Goal: Task Accomplishment & Management: Manage account settings

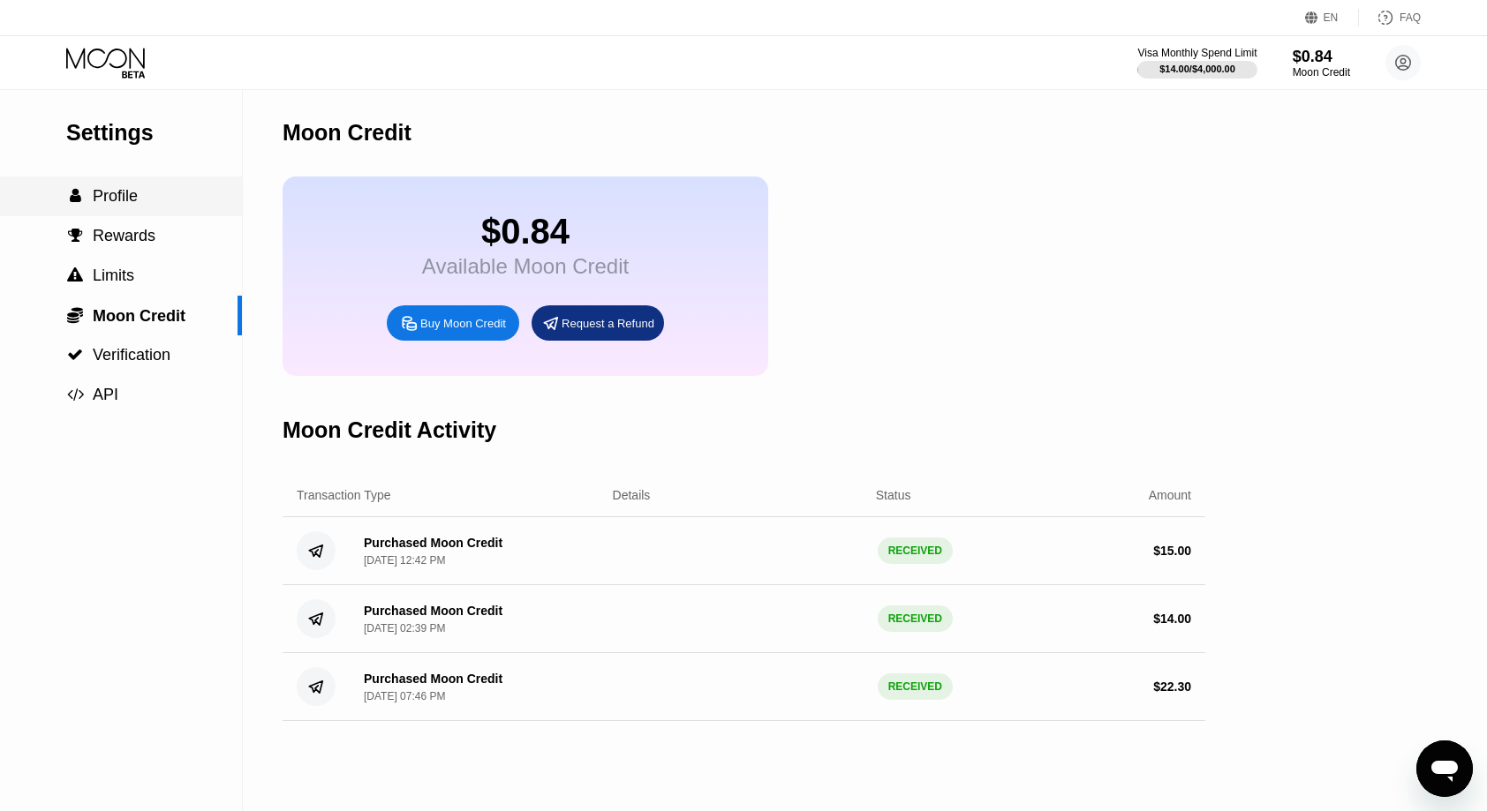
click at [139, 196] on div " Profile" at bounding box center [121, 196] width 242 height 19
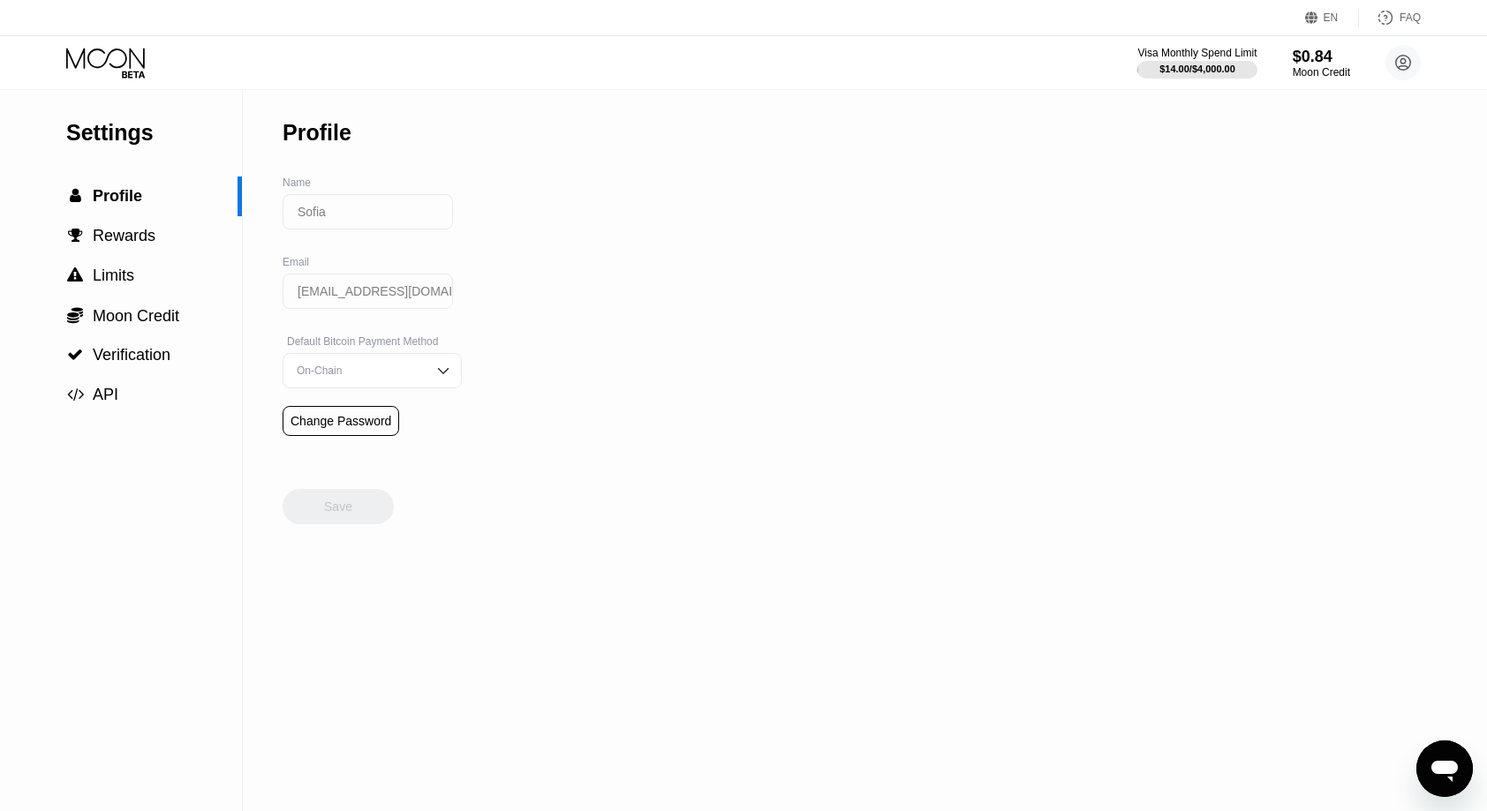
click at [104, 64] on icon at bounding box center [107, 63] width 82 height 31
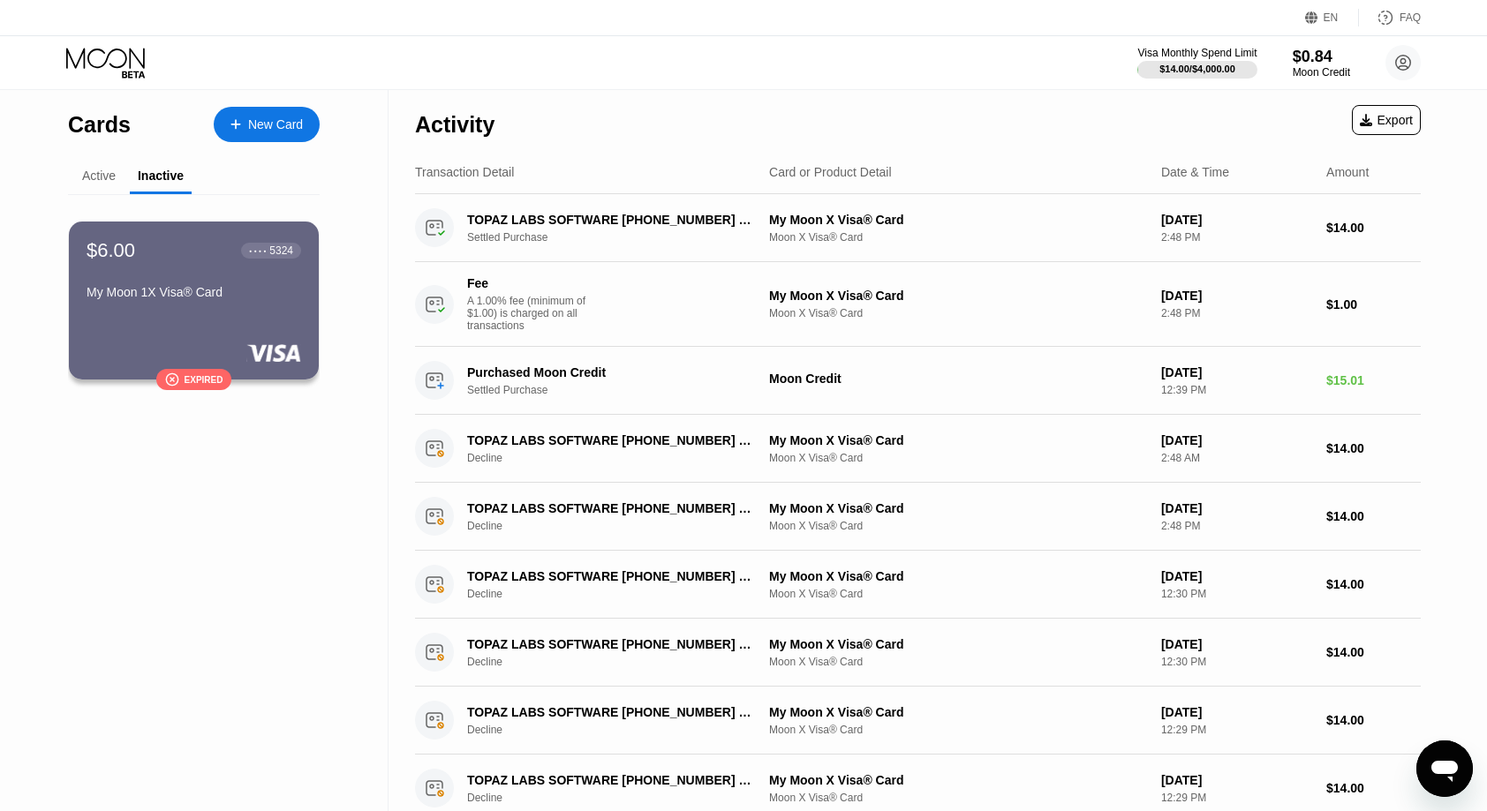
click at [96, 183] on div "Active" at bounding box center [99, 176] width 34 height 14
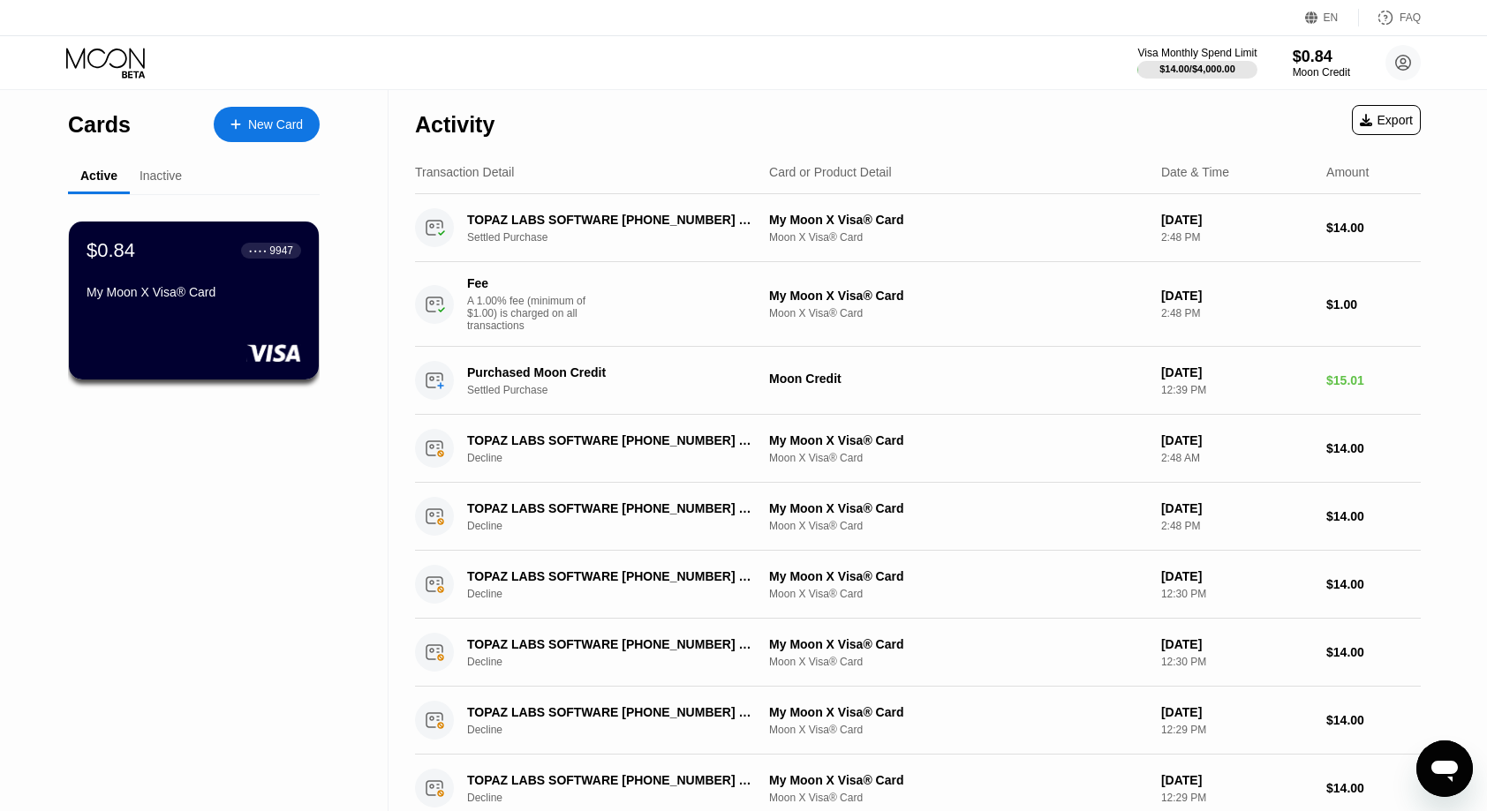
click at [448, 178] on div "Transaction Detail" at bounding box center [464, 172] width 99 height 14
click at [434, 106] on div "Activity" at bounding box center [454, 120] width 79 height 62
click at [433, 112] on div "Activity" at bounding box center [454, 125] width 79 height 26
click at [427, 114] on div "Activity" at bounding box center [454, 125] width 79 height 26
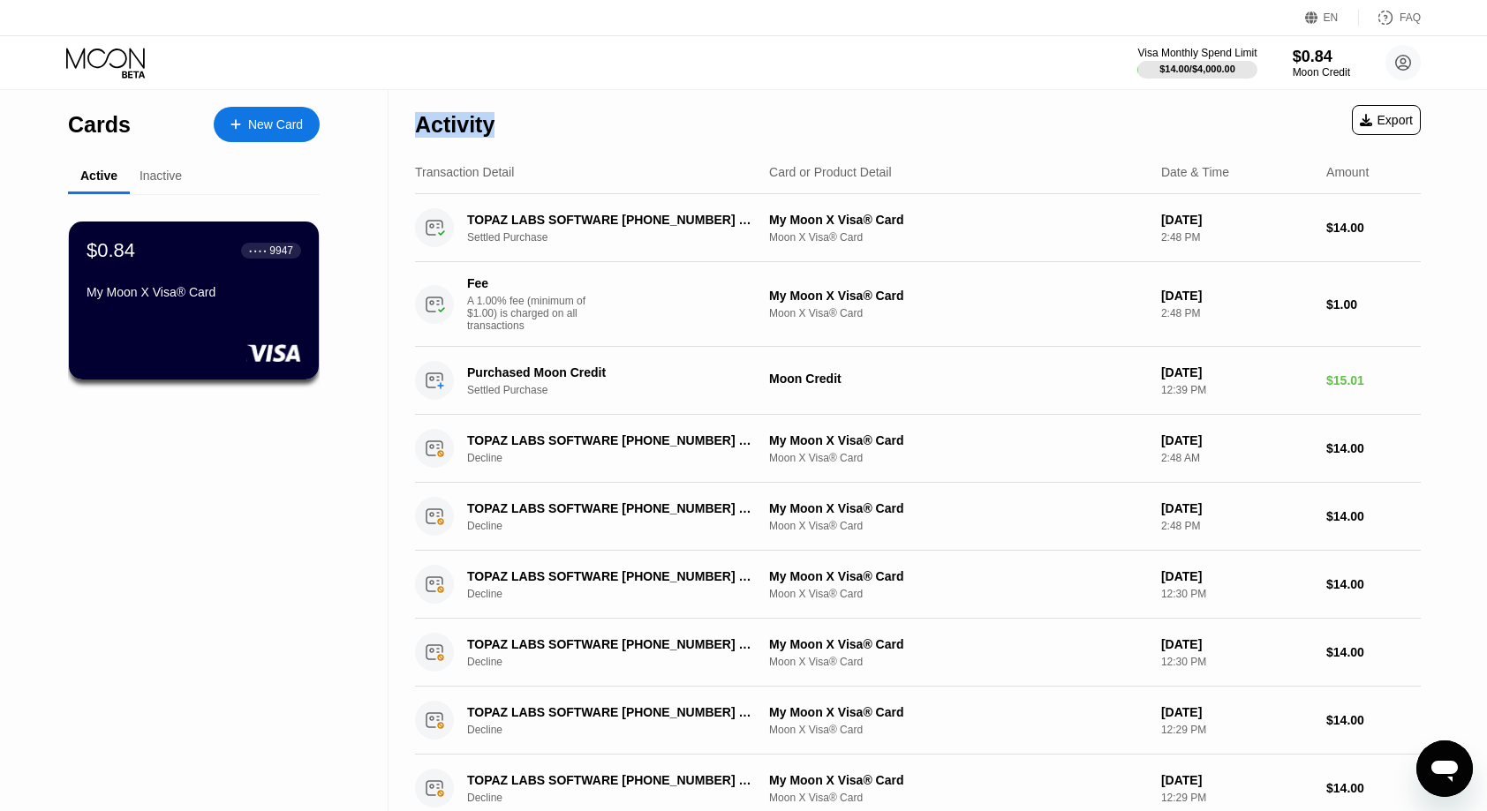
click at [427, 114] on div "Activity" at bounding box center [454, 125] width 79 height 26
drag, startPoint x: 427, startPoint y: 114, endPoint x: 417, endPoint y: 124, distance: 15.0
click at [417, 124] on div "Activity" at bounding box center [454, 125] width 79 height 26
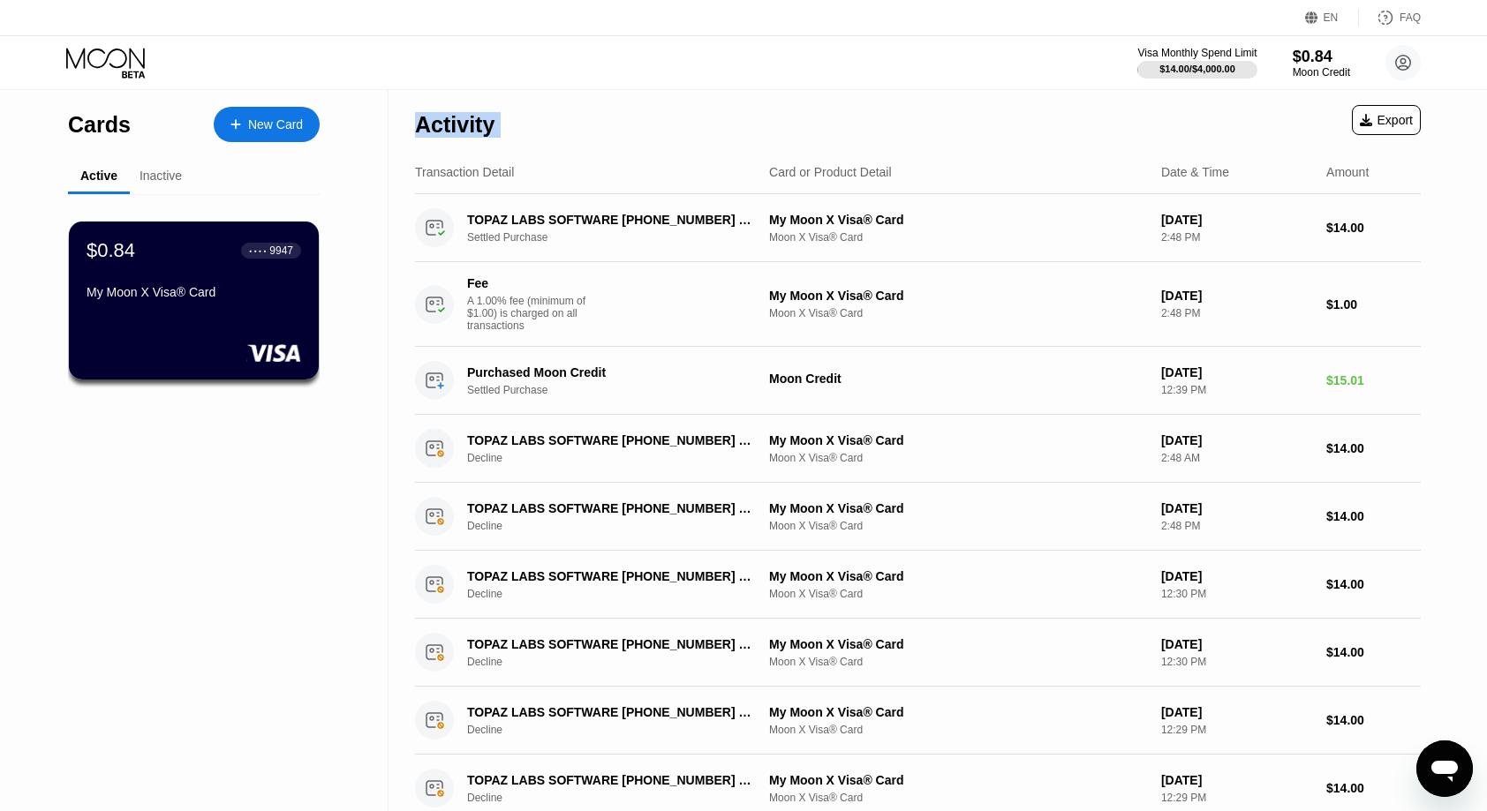
drag, startPoint x: 417, startPoint y: 124, endPoint x: 1342, endPoint y: 237, distance: 932.0
click at [1342, 237] on div "Activity Export Transaction Detail Card or Product Detail Date & Time Amount TO…" at bounding box center [918, 682] width 1006 height 1187
click at [1158, 143] on div "Activity Export" at bounding box center [918, 120] width 1006 height 62
click at [489, 122] on div "Activity" at bounding box center [454, 125] width 79 height 26
click at [492, 133] on div "Activity" at bounding box center [454, 125] width 79 height 26
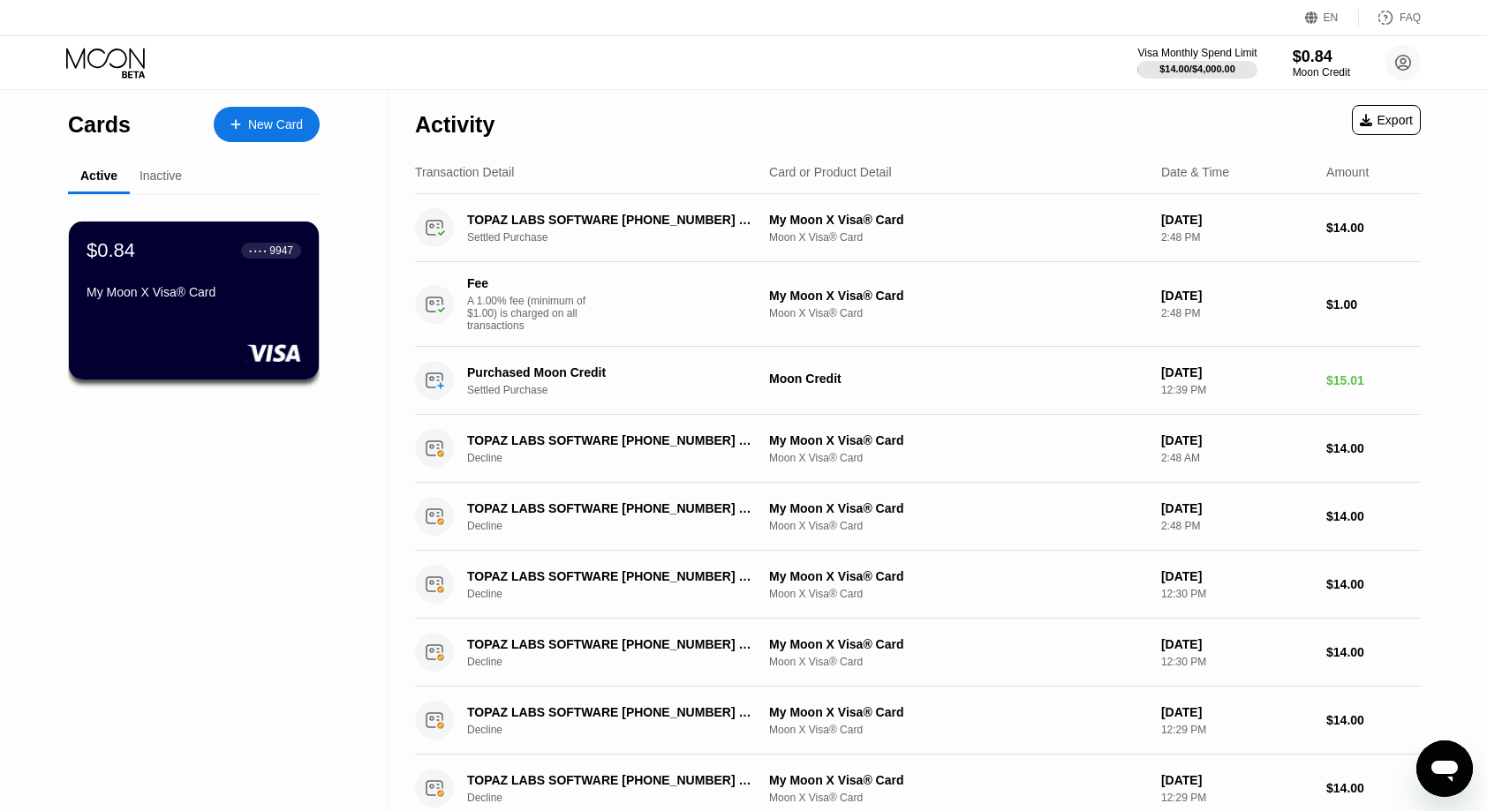
click at [492, 133] on div "Activity" at bounding box center [454, 125] width 79 height 26
drag, startPoint x: 492, startPoint y: 133, endPoint x: 447, endPoint y: 119, distance: 47.2
click at [447, 119] on div "Activity" at bounding box center [454, 125] width 79 height 26
click at [461, 132] on div "Activity" at bounding box center [454, 125] width 79 height 26
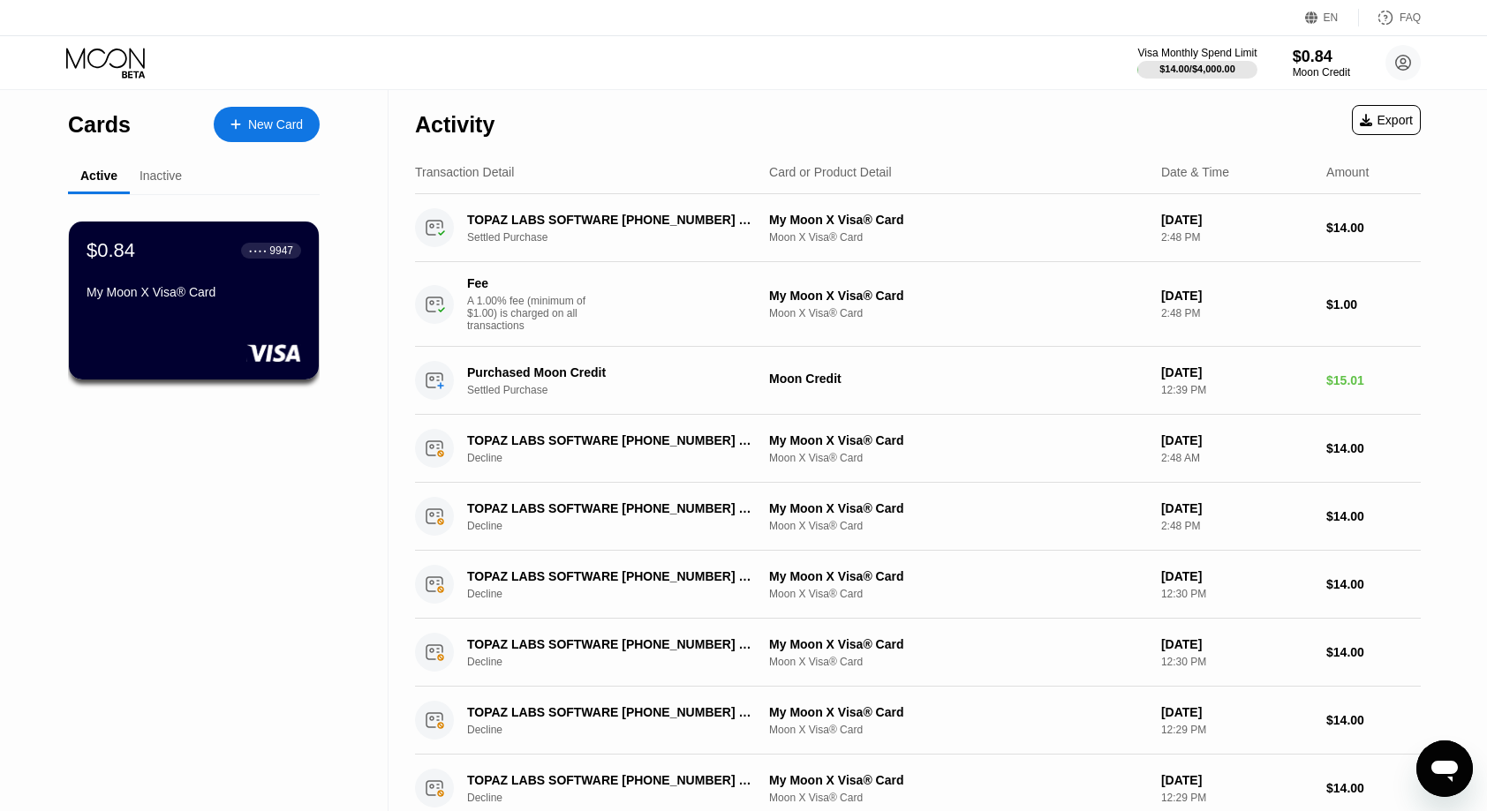
click at [456, 132] on div "Activity" at bounding box center [454, 125] width 79 height 26
click at [457, 132] on div "Activity" at bounding box center [454, 125] width 79 height 26
drag, startPoint x: 457, startPoint y: 132, endPoint x: 447, endPoint y: 130, distance: 10.7
click at [447, 130] on div "Activity" at bounding box center [454, 125] width 79 height 26
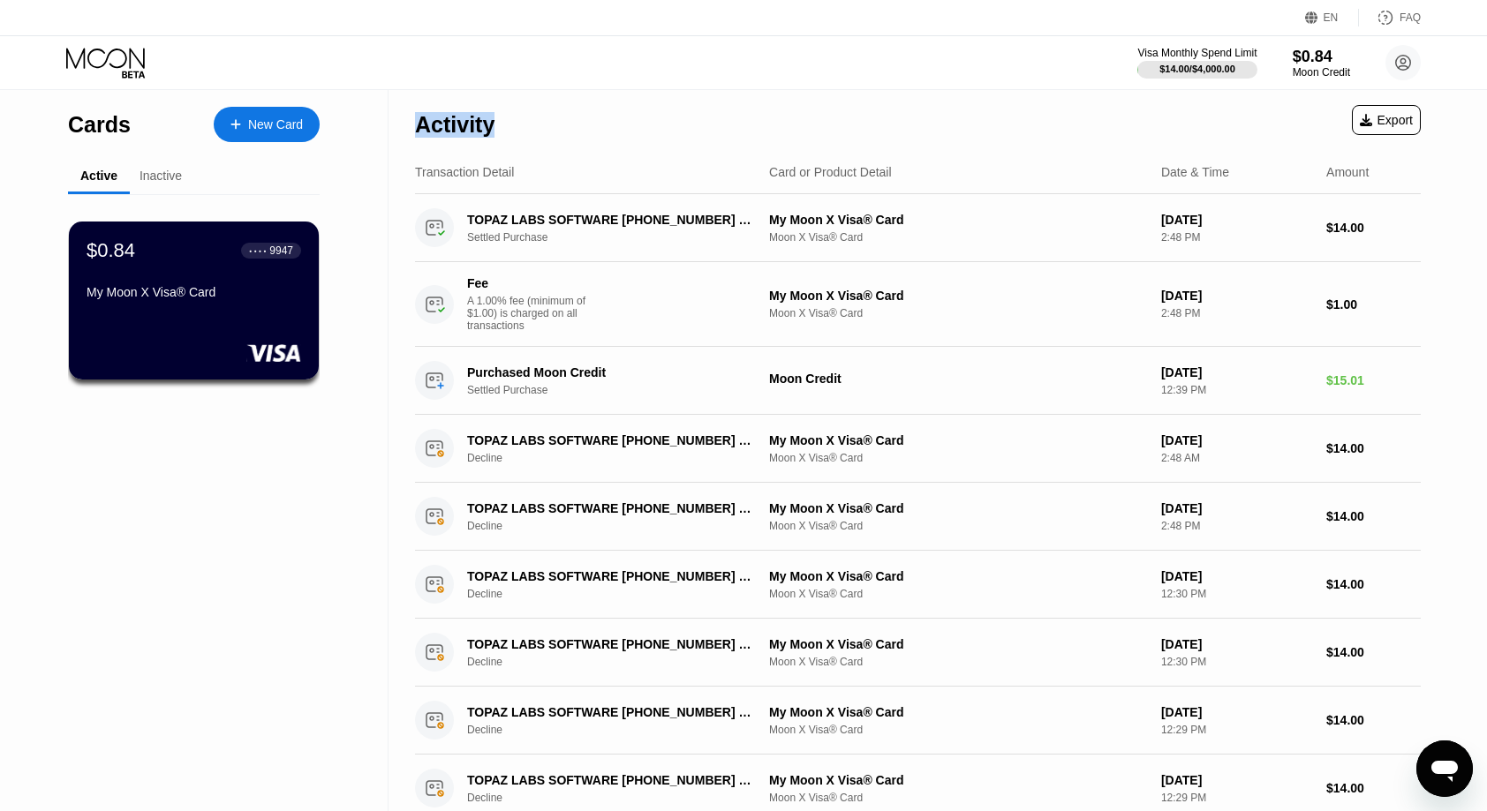
click at [447, 130] on div "Activity" at bounding box center [454, 125] width 79 height 26
drag, startPoint x: 447, startPoint y: 130, endPoint x: 434, endPoint y: 120, distance: 15.7
click at [434, 120] on div "Activity" at bounding box center [454, 125] width 79 height 26
click at [404, 118] on div "Activity Export Transaction Detail Card or Product Detail Date & Time Amount TO…" at bounding box center [917, 682] width 1058 height 1187
click at [426, 104] on div "Activity" at bounding box center [454, 120] width 79 height 62
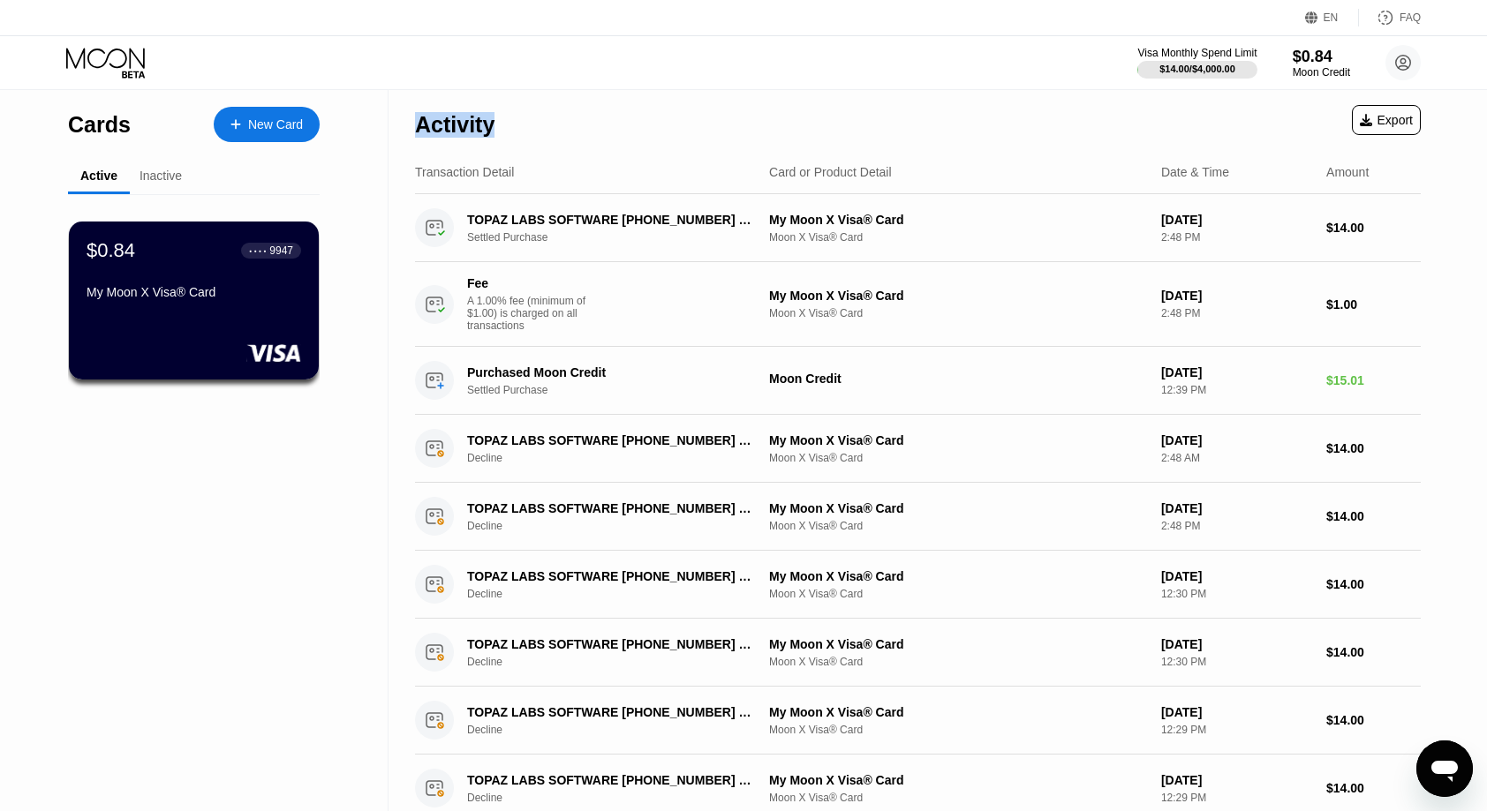
click at [499, 108] on div "Activity Export" at bounding box center [918, 120] width 1006 height 62
click at [507, 121] on div "Activity Export" at bounding box center [918, 120] width 1006 height 62
drag, startPoint x: 524, startPoint y: 136, endPoint x: 509, endPoint y: 138, distance: 14.2
click at [523, 136] on div "Activity Export" at bounding box center [918, 120] width 1006 height 62
click at [477, 120] on div "Activity" at bounding box center [454, 125] width 79 height 26
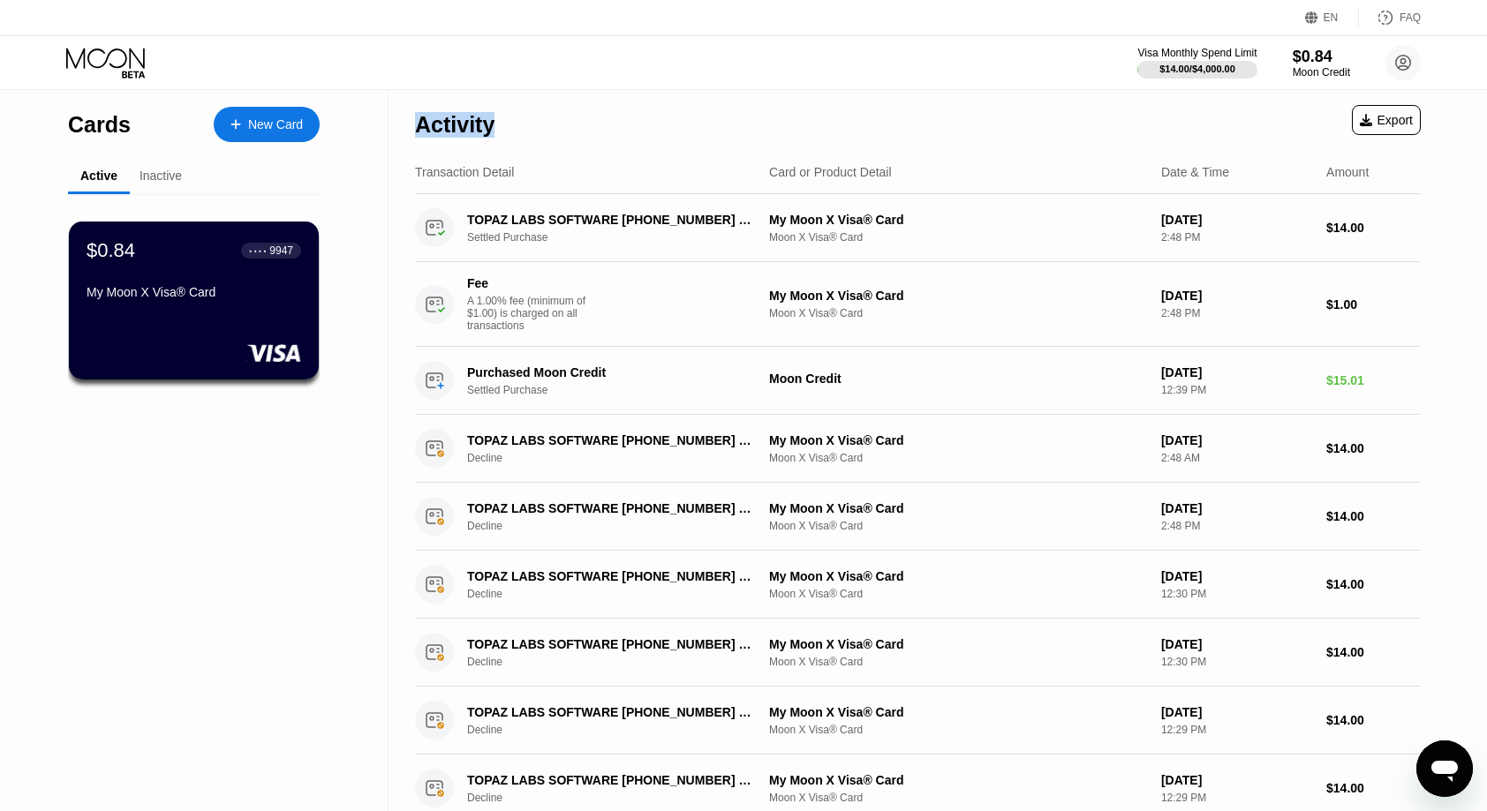
click at [454, 108] on div "Activity" at bounding box center [454, 120] width 79 height 62
click at [471, 117] on div "Activity" at bounding box center [454, 125] width 79 height 26
